Goal: Task Accomplishment & Management: Use online tool/utility

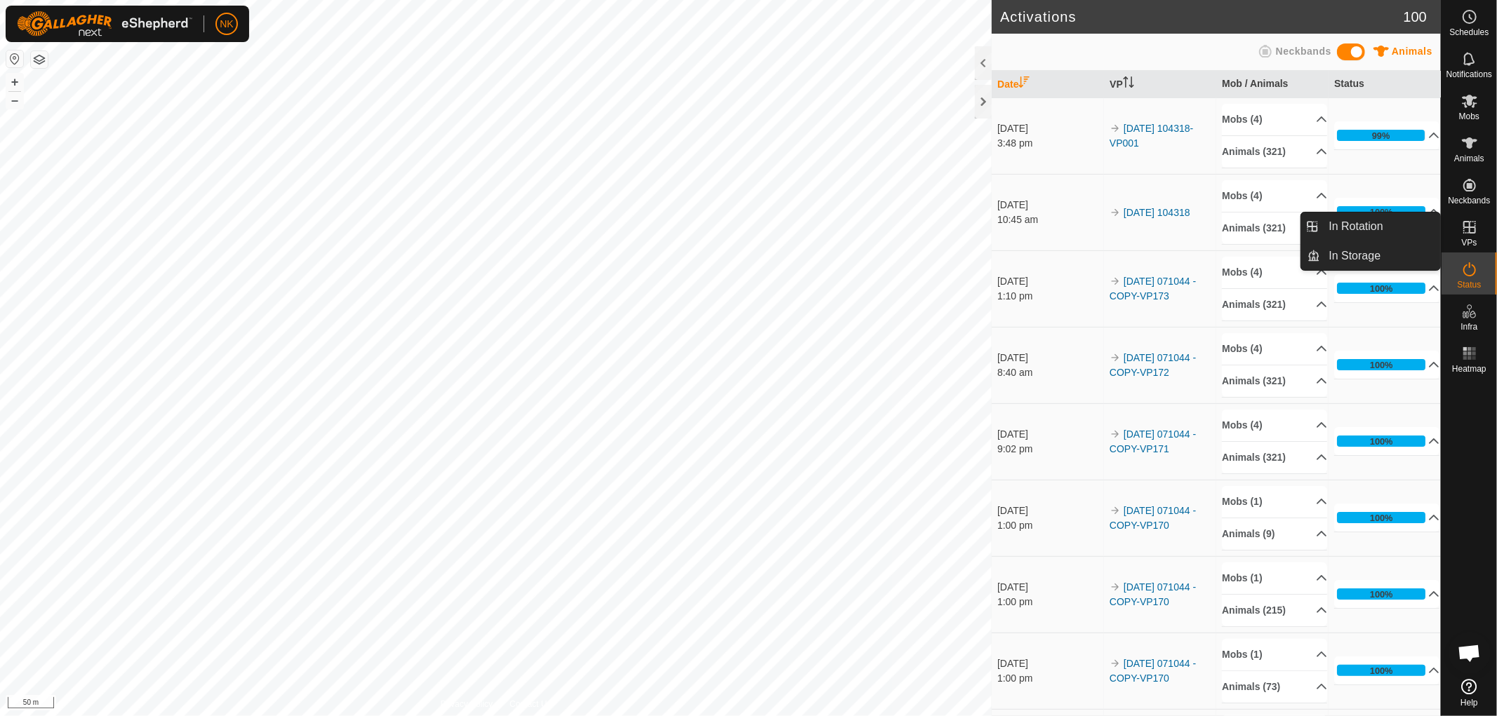
click at [1471, 236] on es-virtualpaddocks-svg-icon at bounding box center [1469, 227] width 25 height 22
click at [1352, 222] on link "In Rotation" at bounding box center [1381, 227] width 120 height 28
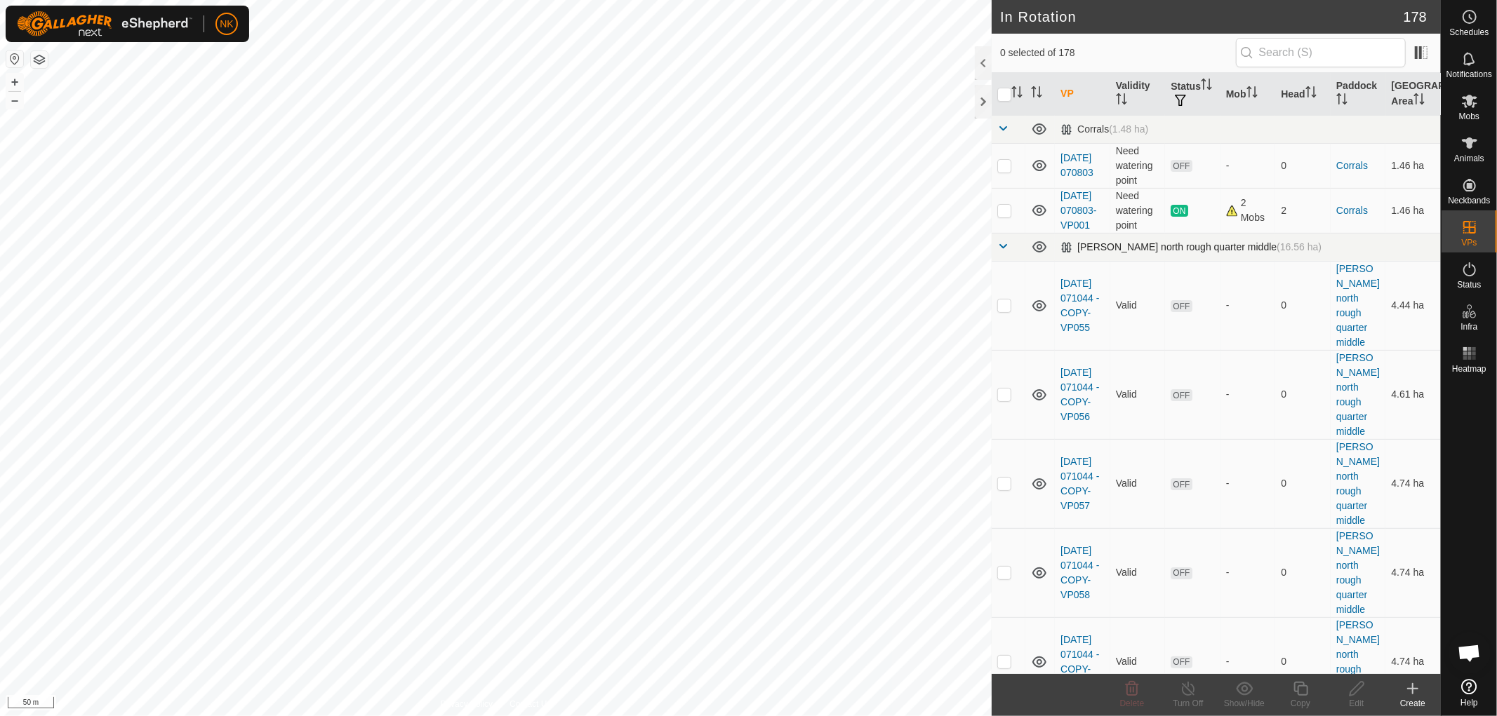
click at [1000, 252] on span at bounding box center [1002, 246] width 11 height 11
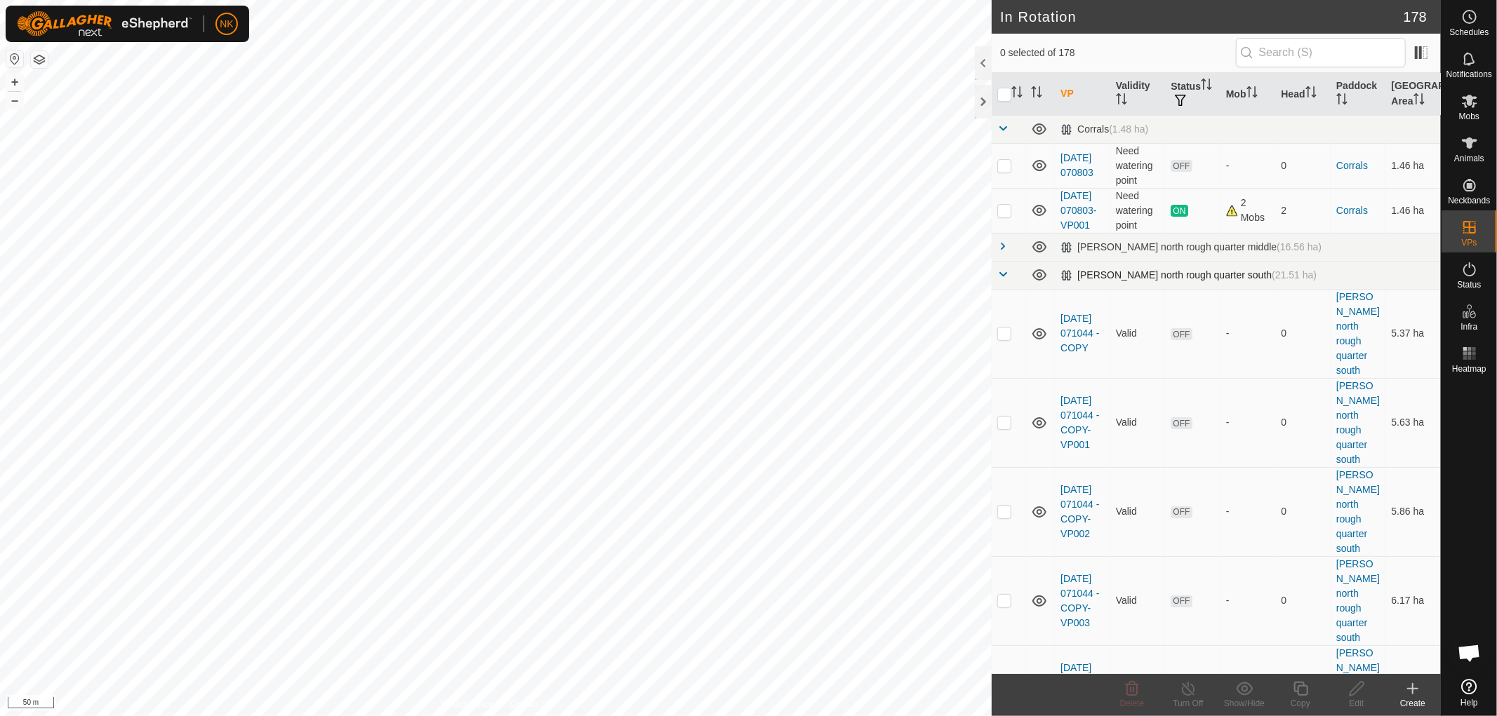
click at [1002, 280] on span at bounding box center [1002, 274] width 11 height 11
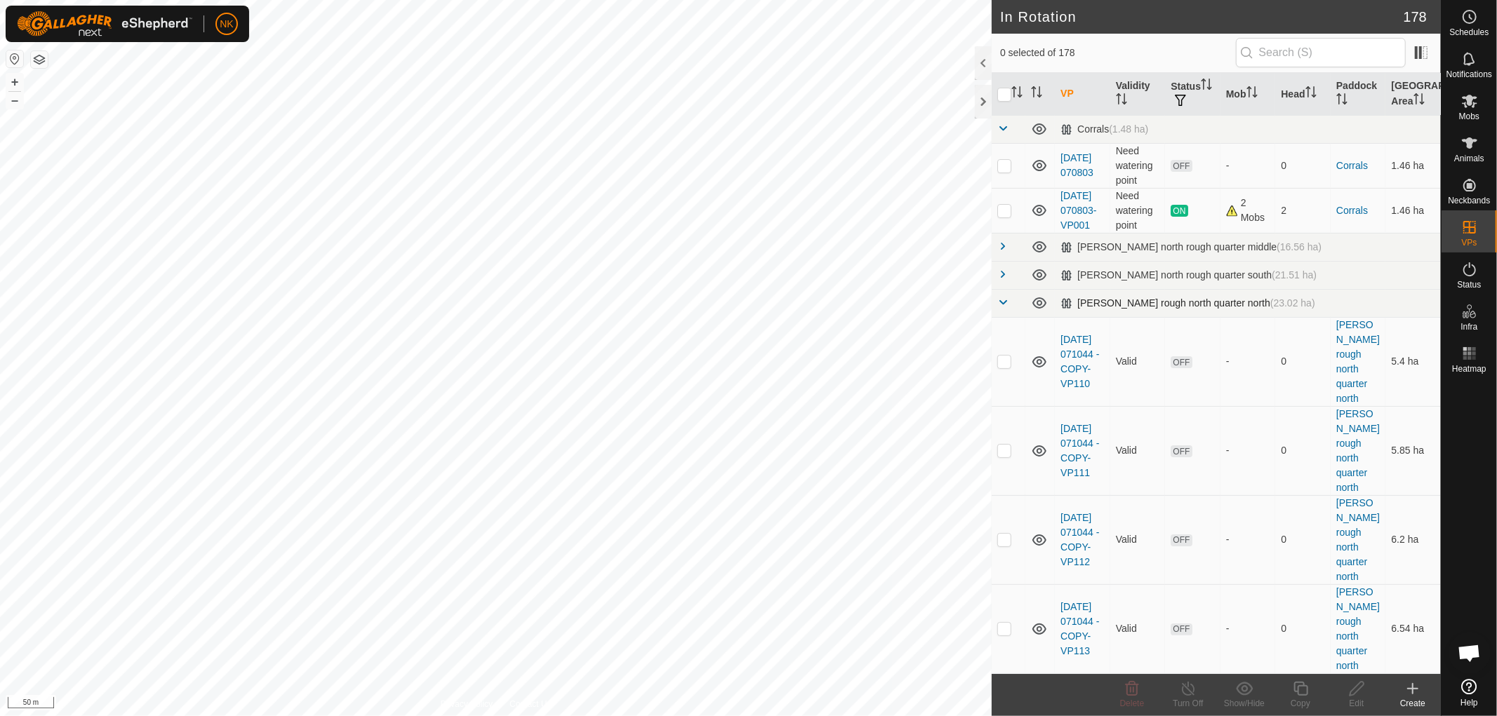
click at [1002, 308] on span at bounding box center [1002, 302] width 11 height 11
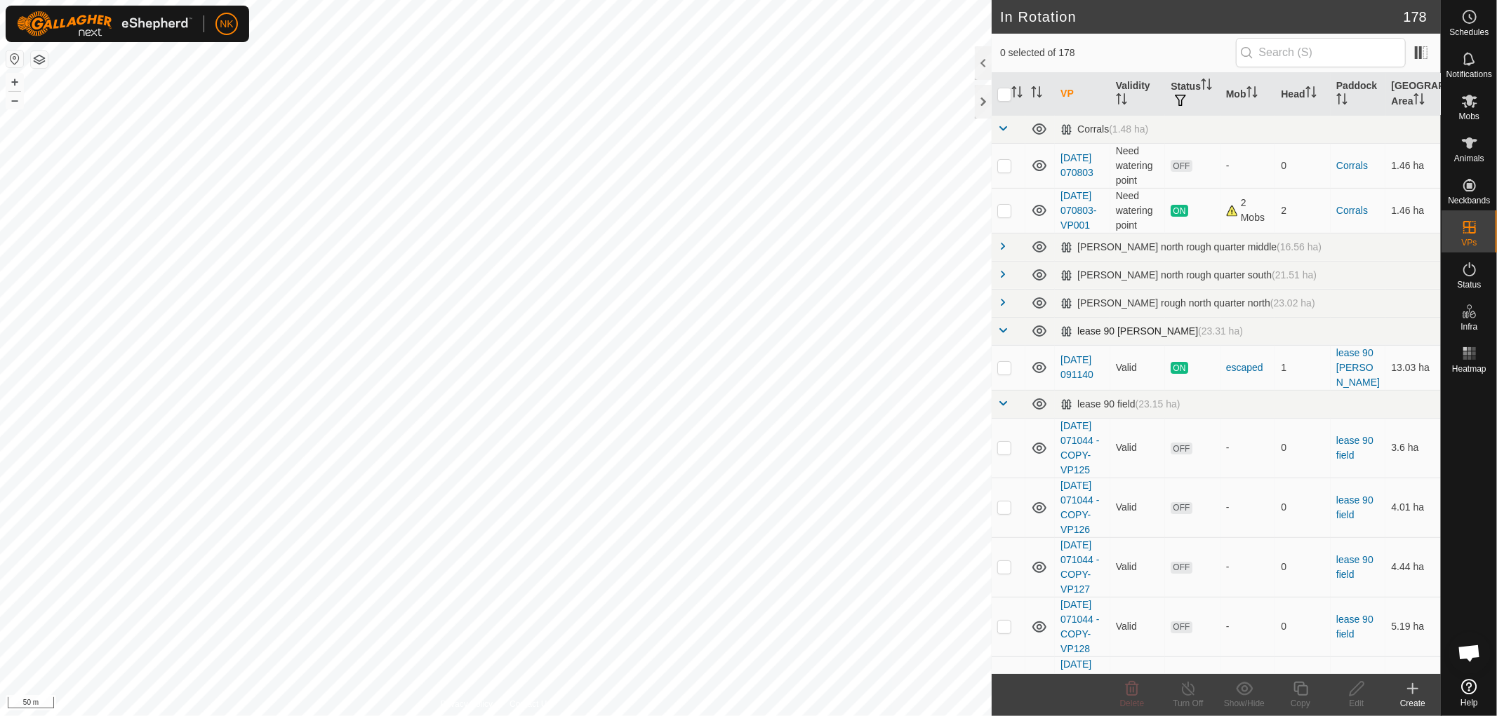
click at [1001, 336] on span at bounding box center [1002, 330] width 11 height 11
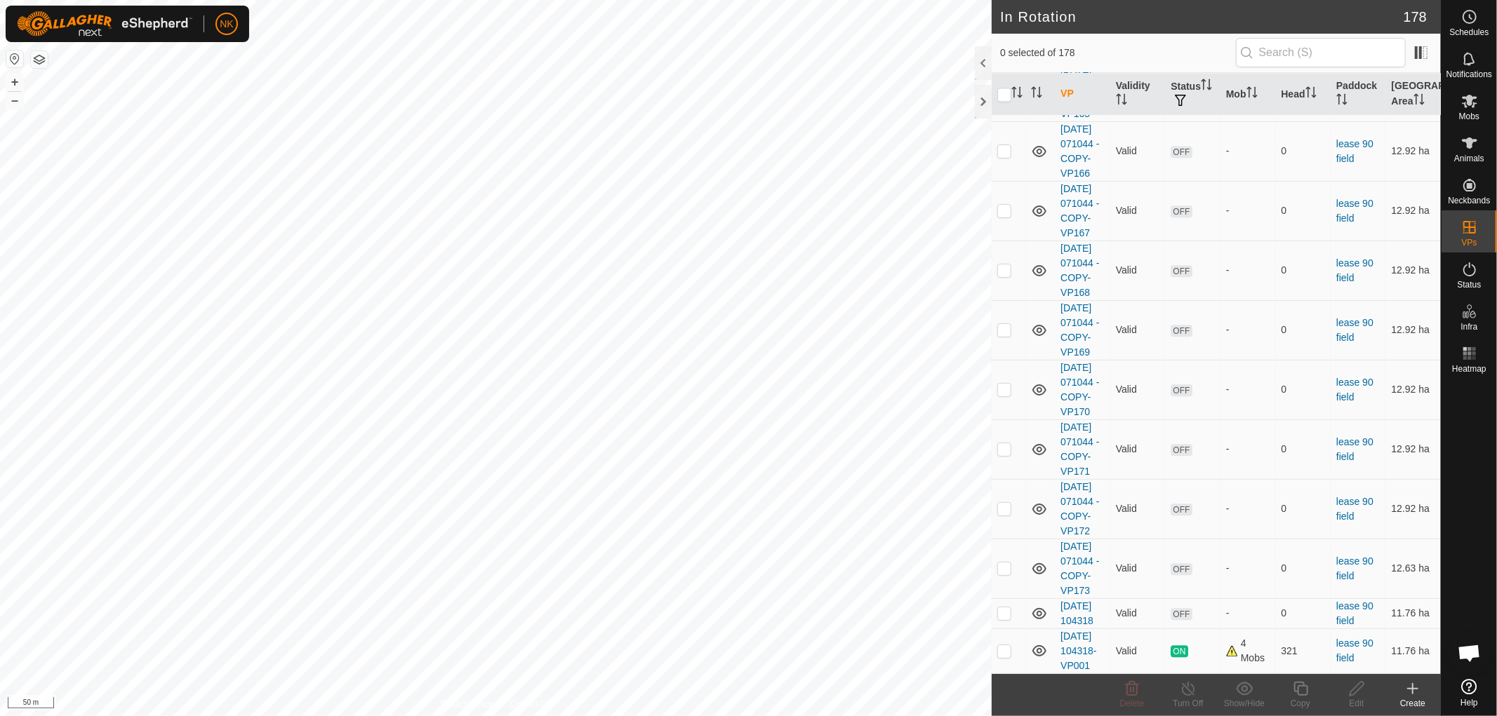
scroll to position [3465, 0]
click at [1007, 647] on p-checkbox at bounding box center [1004, 651] width 14 height 11
checkbox input "true"
click at [1306, 689] on icon at bounding box center [1301, 689] width 18 height 17
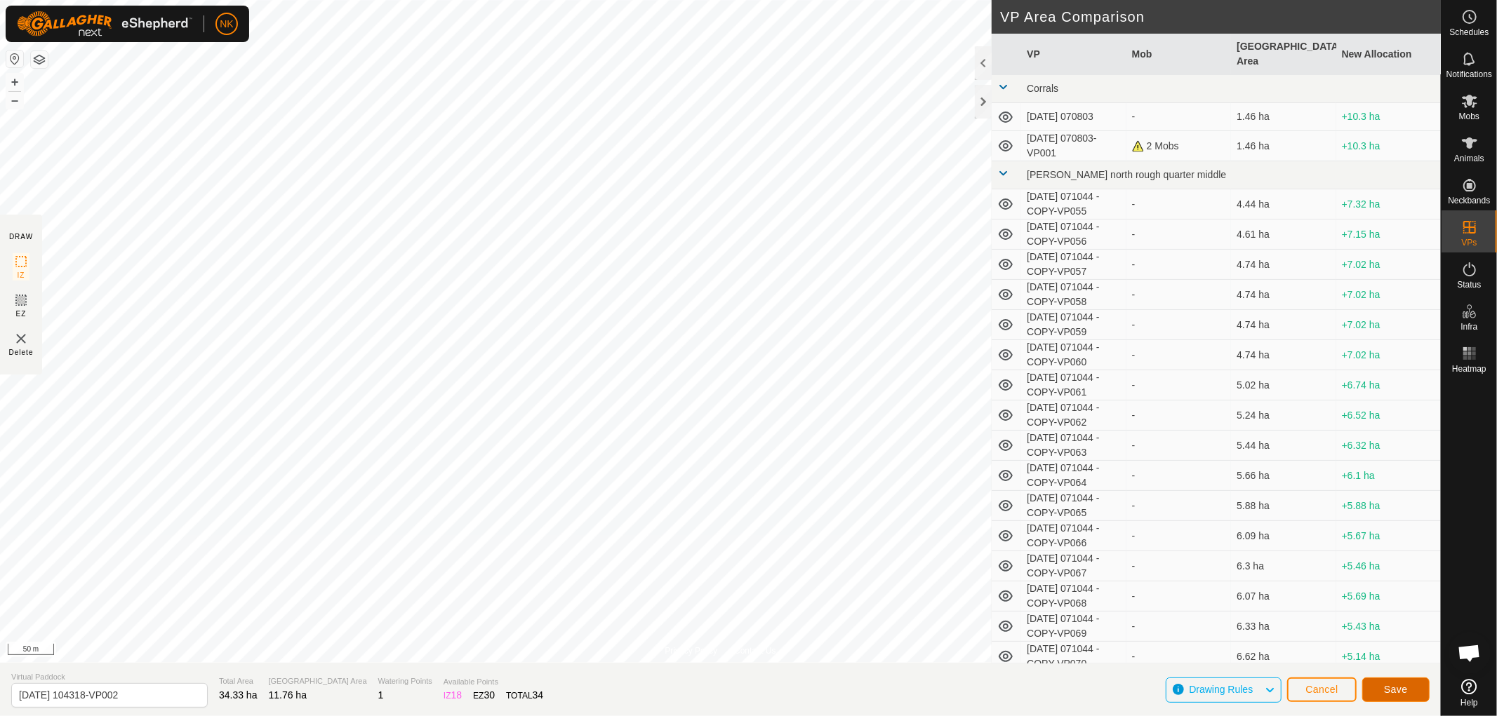
click at [1387, 683] on button "Save" at bounding box center [1395, 690] width 67 height 25
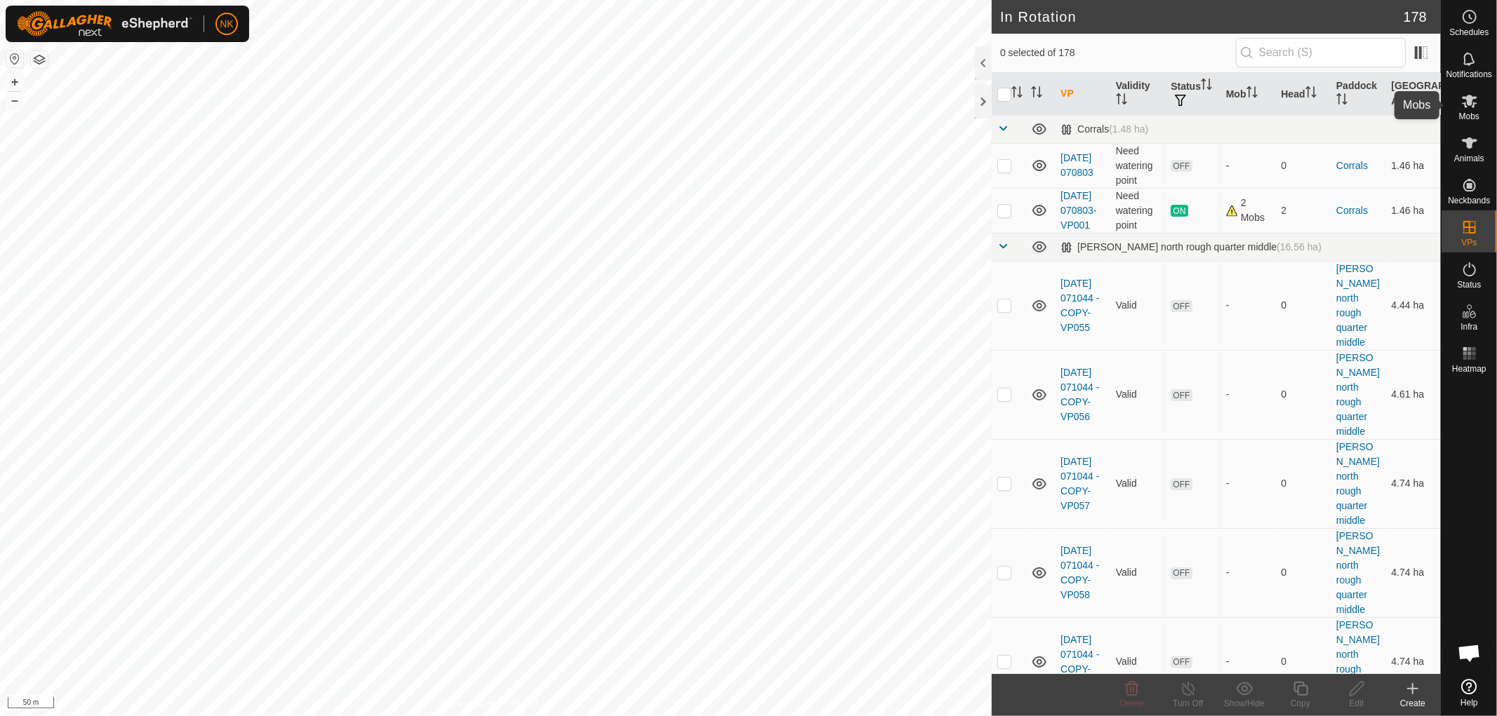
click at [1468, 104] on icon at bounding box center [1469, 101] width 15 height 13
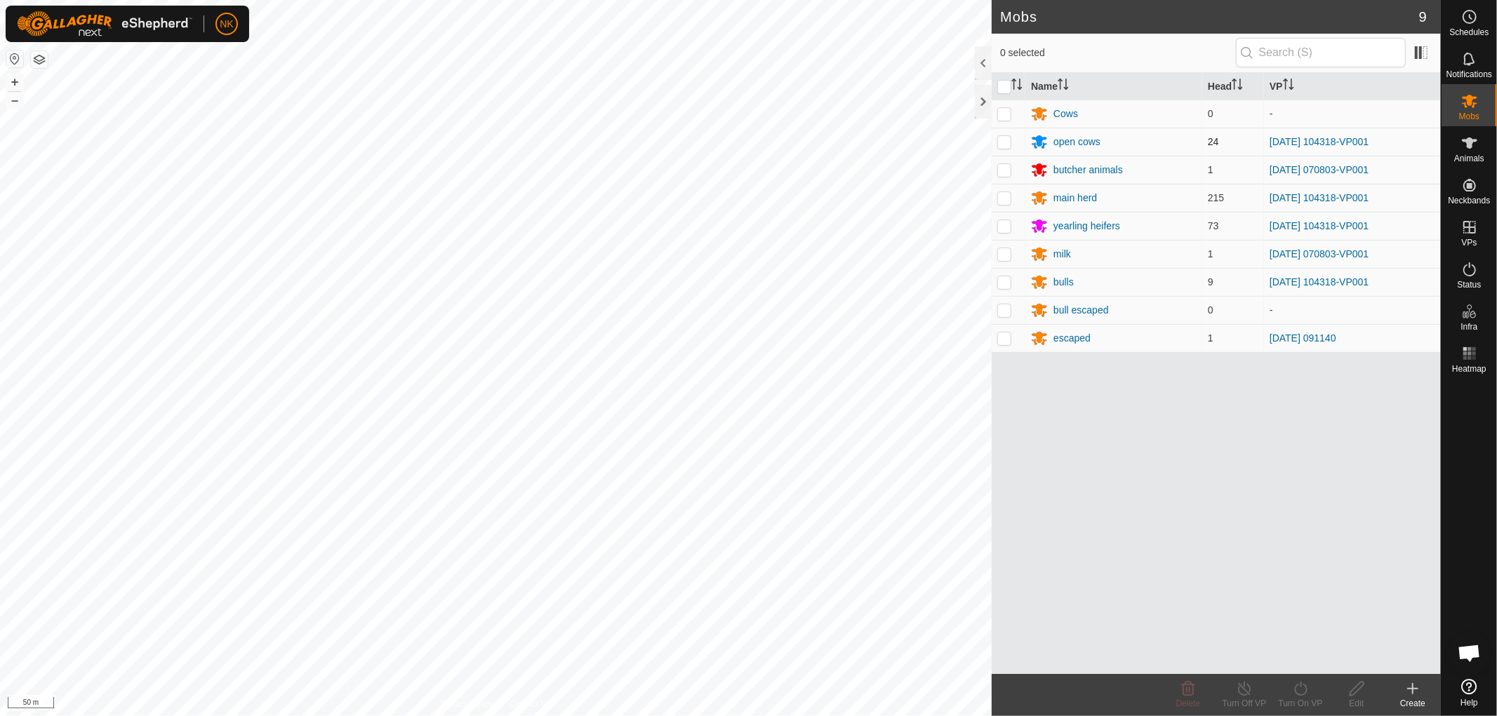
click at [1001, 142] on p-checkbox at bounding box center [1004, 141] width 14 height 11
checkbox input "true"
click at [1003, 171] on p-checkbox at bounding box center [1004, 169] width 14 height 11
click at [1005, 162] on td at bounding box center [1008, 170] width 34 height 28
checkbox input "false"
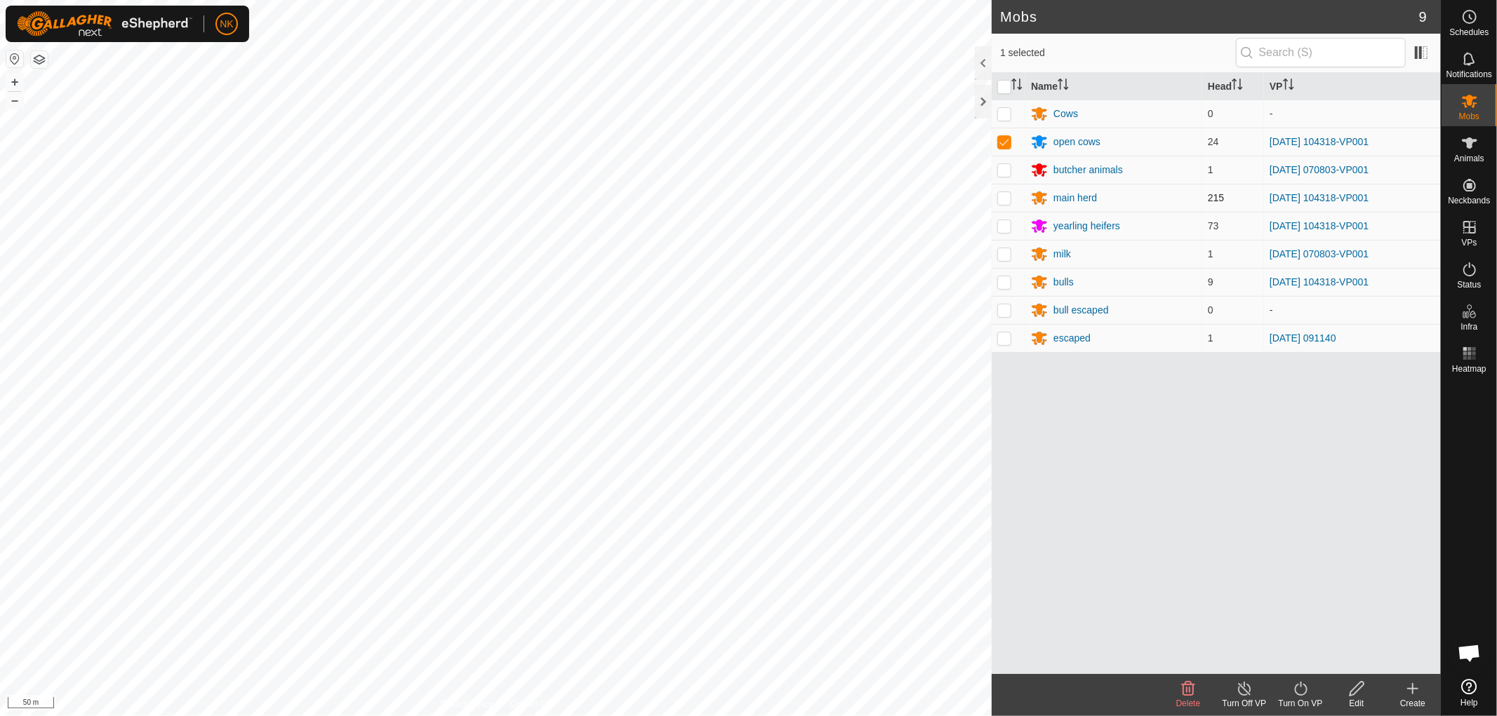
click at [1001, 199] on p-checkbox at bounding box center [1004, 197] width 14 height 11
checkbox input "true"
click at [1005, 225] on p-checkbox at bounding box center [1004, 225] width 14 height 11
checkbox input "true"
click at [1005, 279] on p-checkbox at bounding box center [1004, 281] width 14 height 11
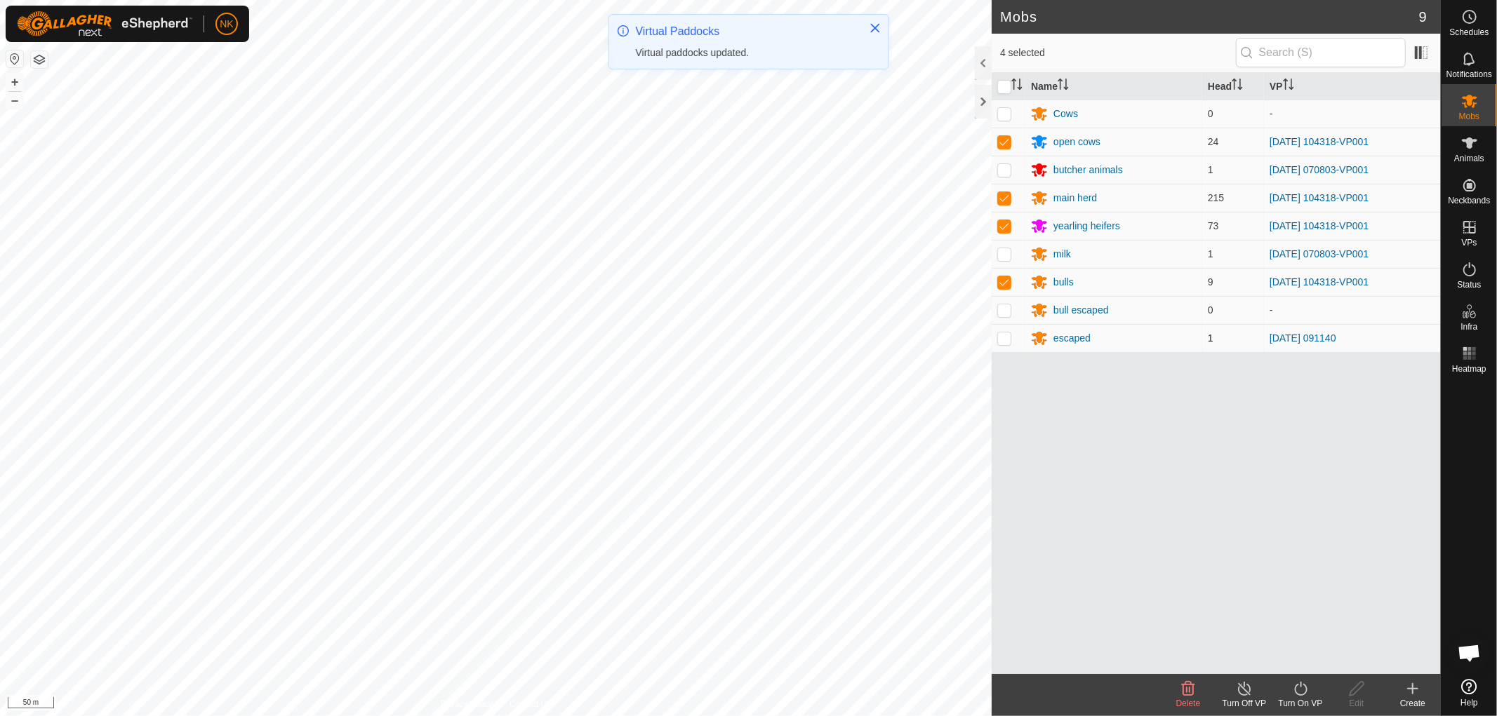
checkbox input "true"
click at [1302, 697] on div "Turn On VP" at bounding box center [1300, 703] width 56 height 13
click at [1302, 661] on link "Now" at bounding box center [1342, 658] width 139 height 28
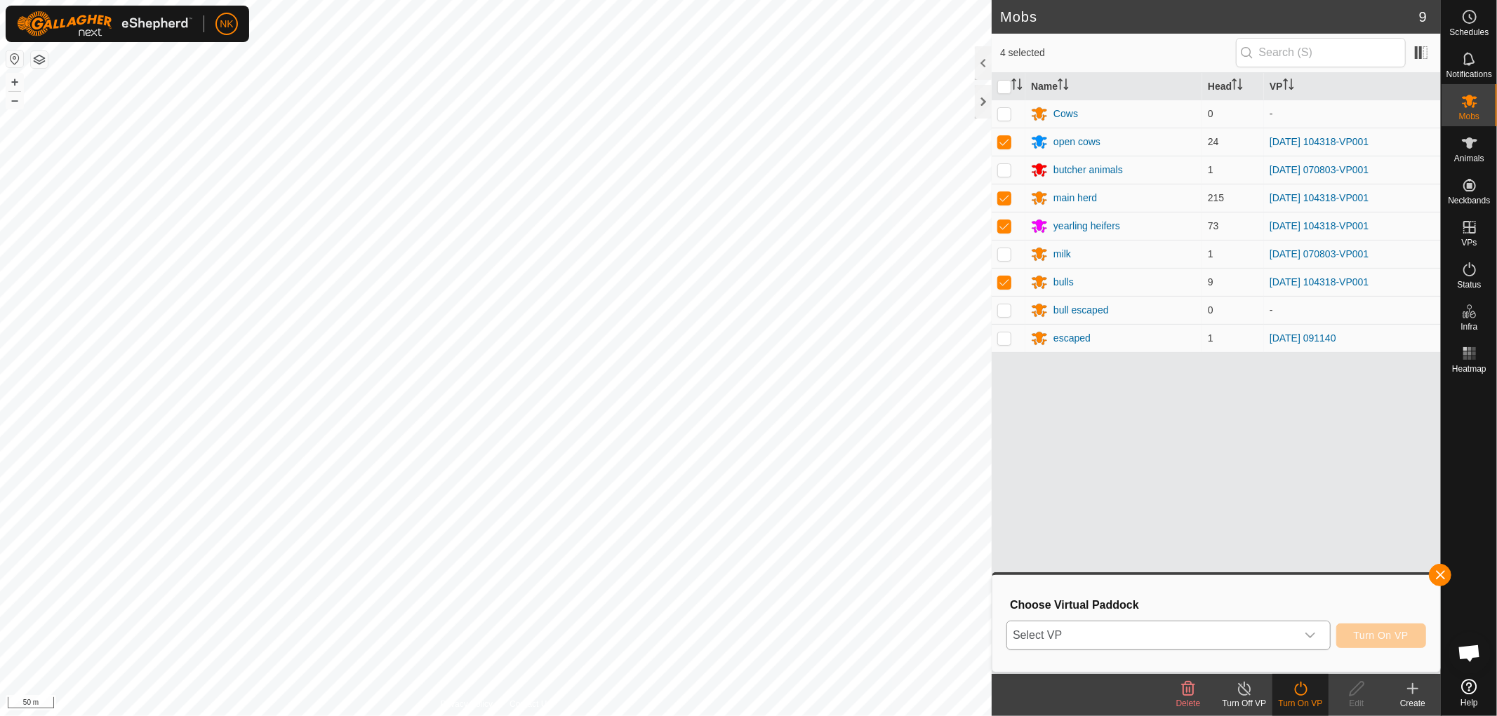
click at [1211, 629] on span "Select VP" at bounding box center [1151, 636] width 289 height 28
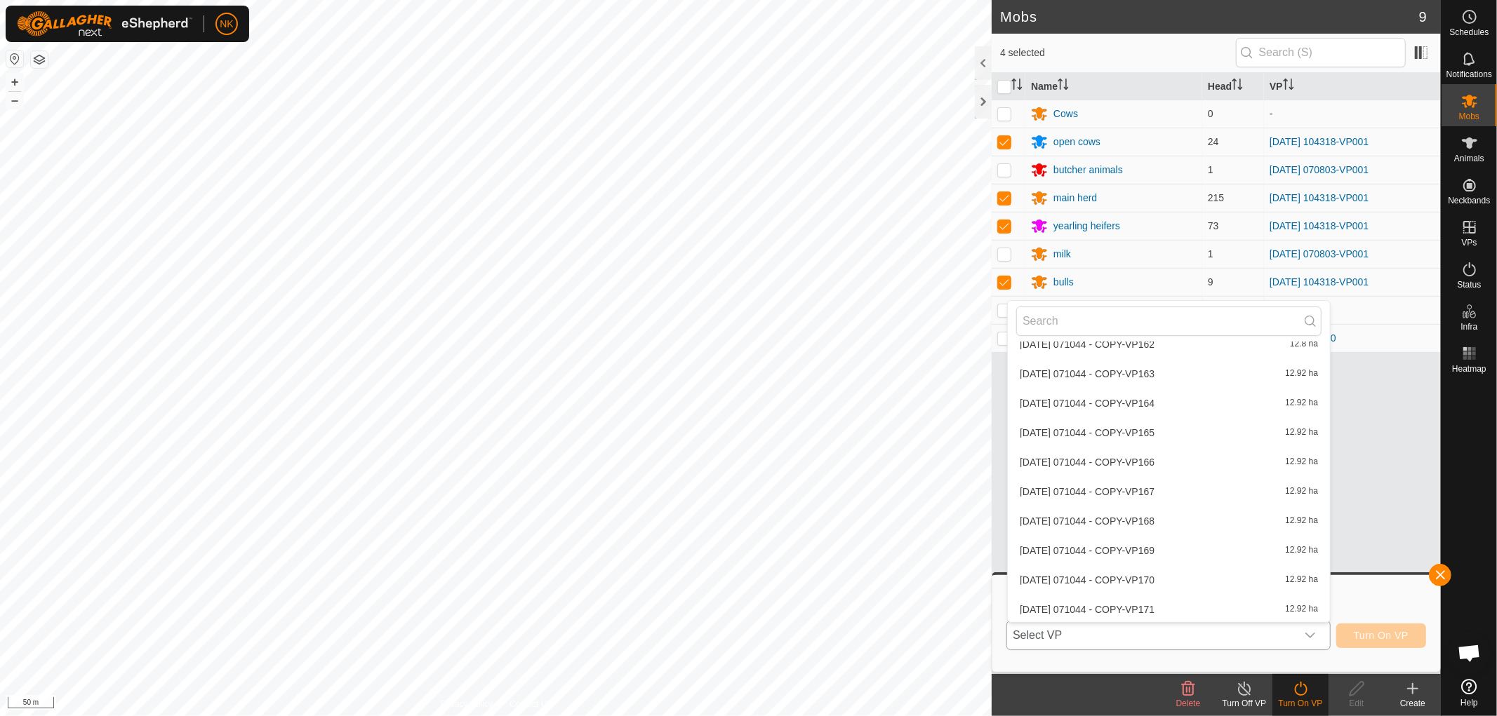
scroll to position [5181, 0]
click at [1085, 608] on li "2025-09-14 104318-VP002 11.76 ha" at bounding box center [1169, 614] width 322 height 28
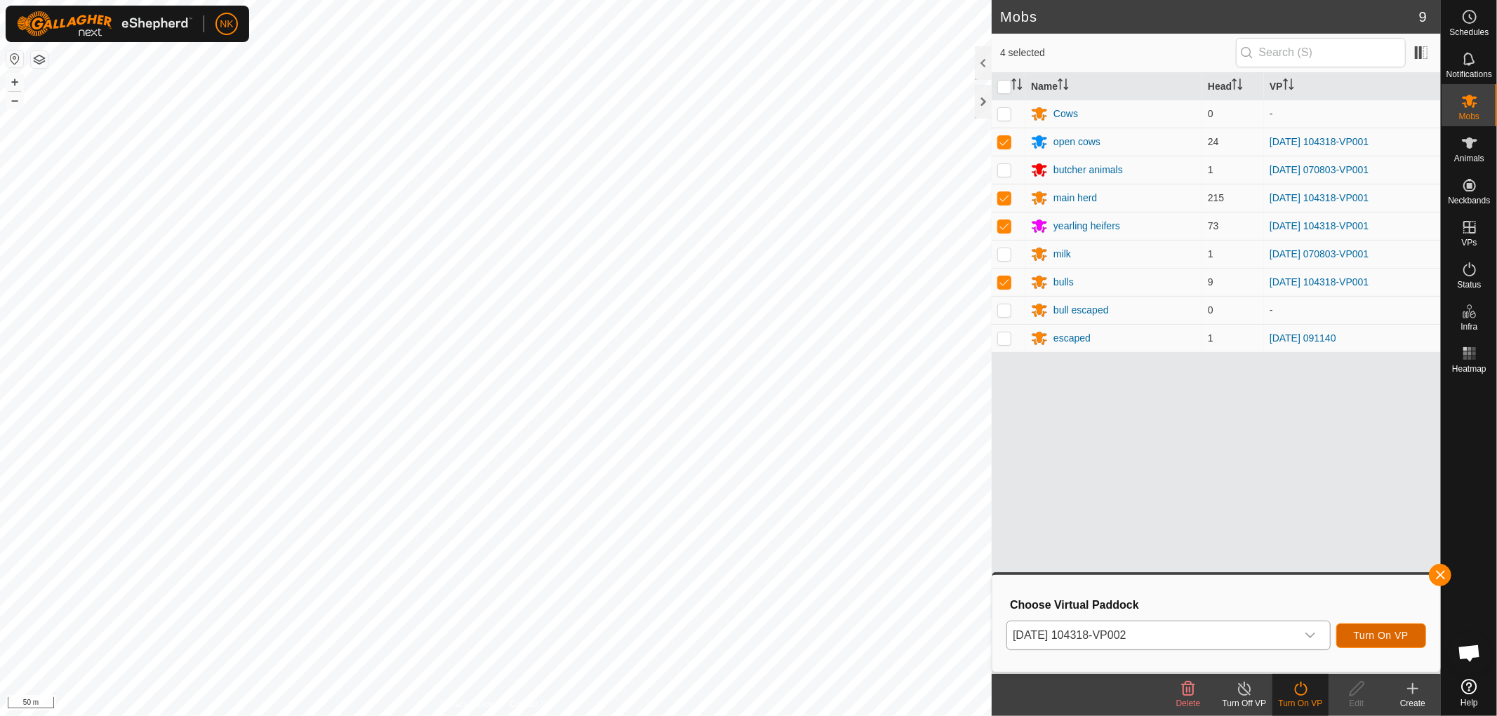
click at [1395, 641] on button "Turn On VP" at bounding box center [1381, 636] width 90 height 25
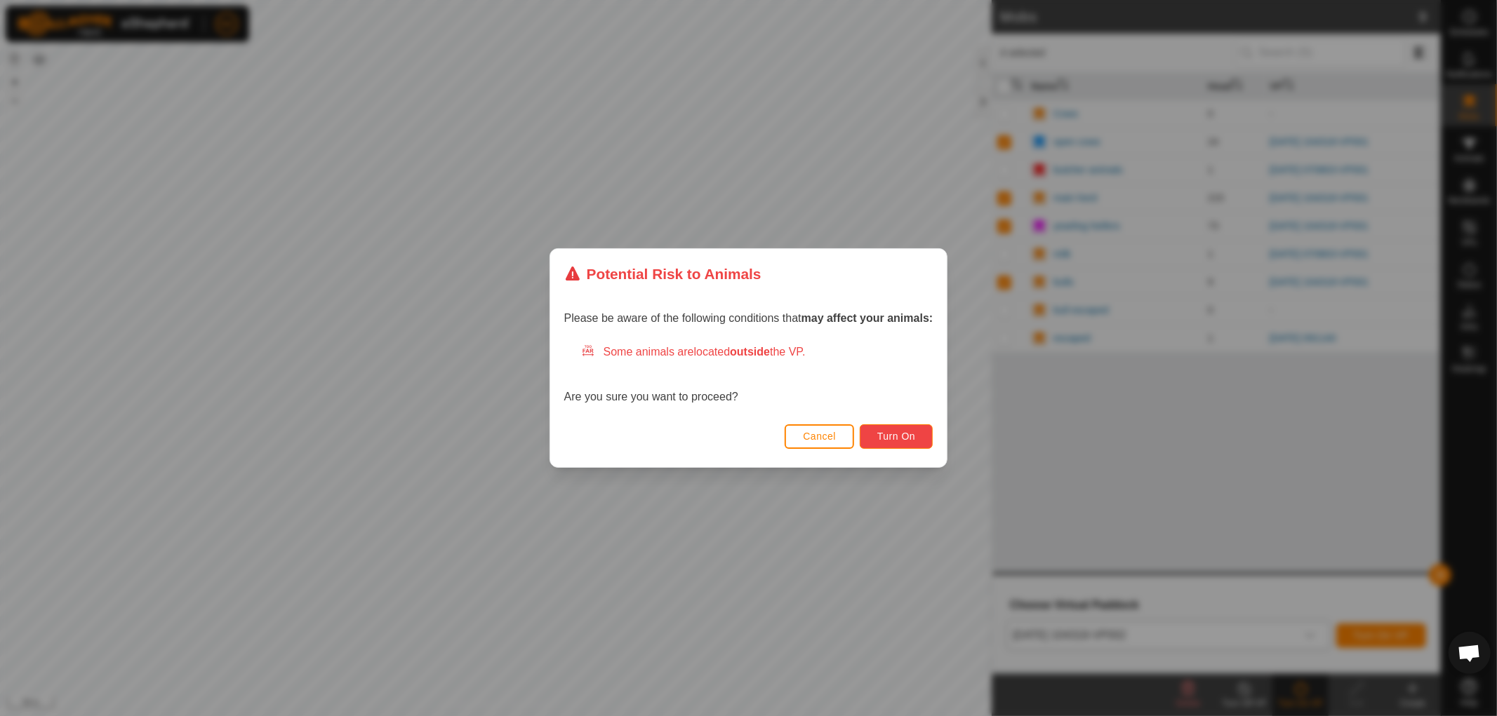
click at [907, 435] on span "Turn On" at bounding box center [896, 436] width 38 height 11
